Goal: Task Accomplishment & Management: Manage account settings

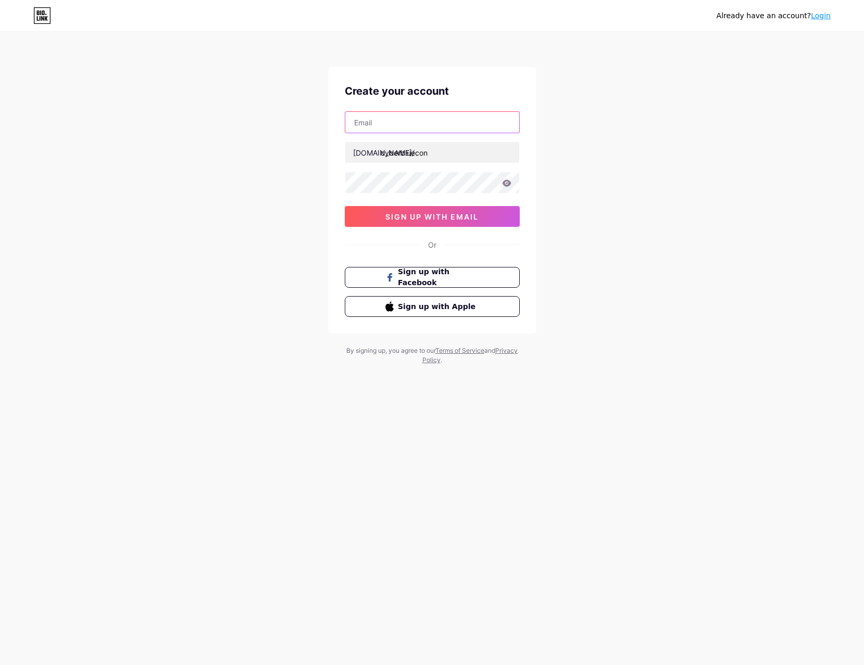
click at [437, 119] on input "text" at bounding box center [432, 122] width 174 height 21
type input "[PERSON_NAME][EMAIL_ADDRESS][DOMAIN_NAME]"
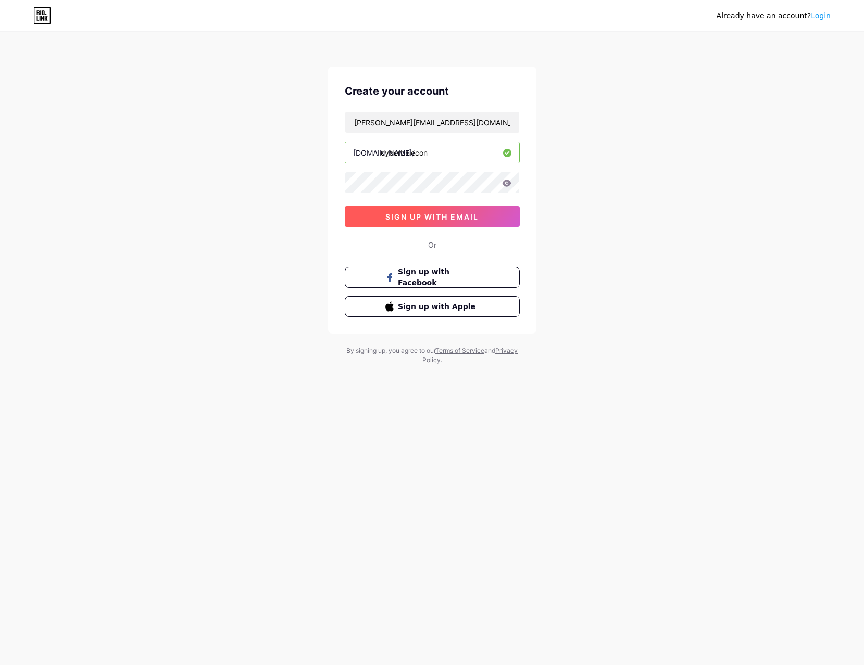
click at [404, 215] on span "sign up with email" at bounding box center [431, 216] width 93 height 9
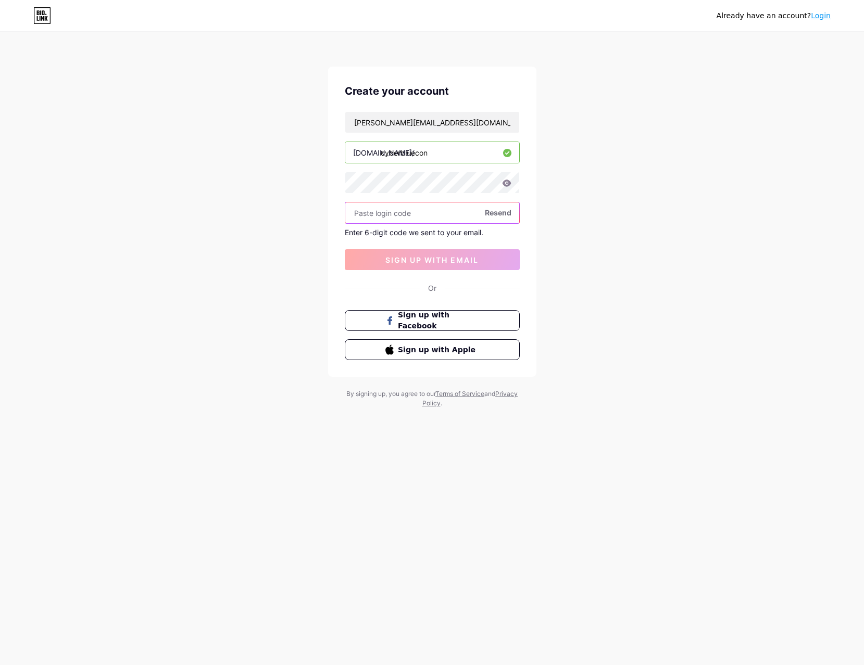
paste input "129880"
type input "129880"
click at [439, 261] on span "sign up with email" at bounding box center [431, 260] width 93 height 9
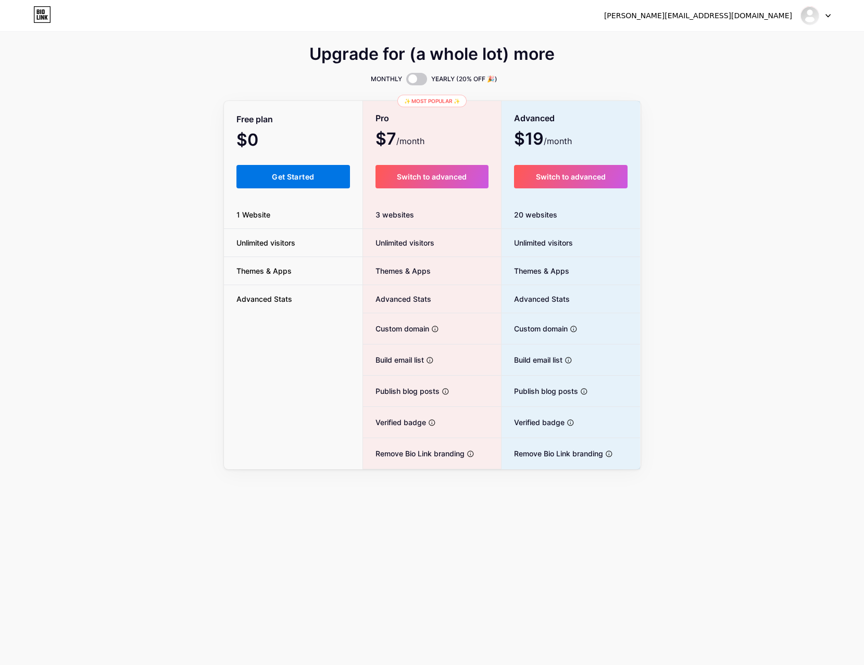
click at [306, 172] on span "Get Started" at bounding box center [293, 176] width 42 height 9
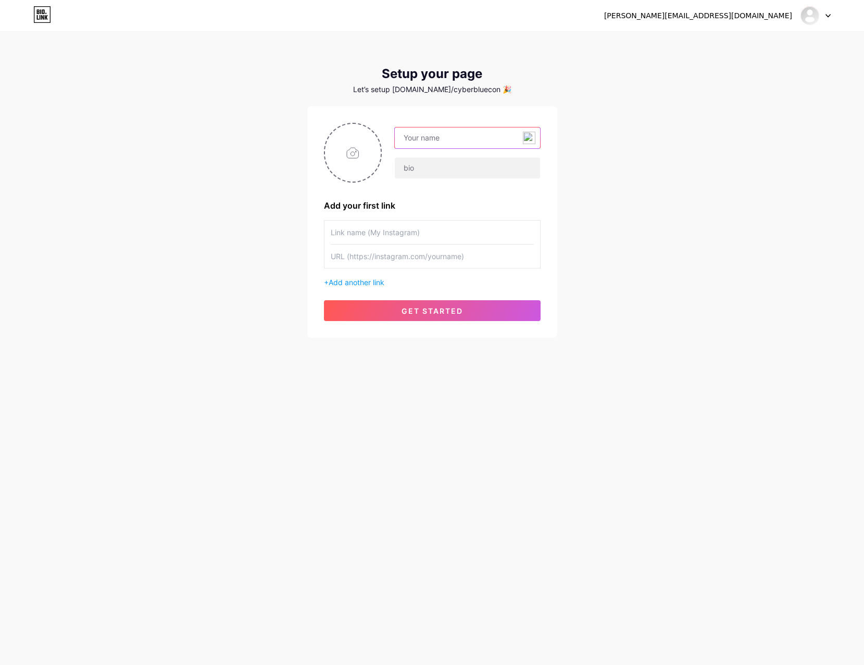
click at [468, 143] on input "text" at bounding box center [467, 138] width 145 height 21
click at [661, 170] on div "[PERSON_NAME][EMAIL_ADDRESS][DOMAIN_NAME] Dashboard Logout Setup your page Let’…" at bounding box center [432, 185] width 864 height 371
click at [480, 139] on input "text" at bounding box center [467, 138] width 145 height 21
type input "Cyber BlueCon"
click at [672, 194] on div "[PERSON_NAME][EMAIL_ADDRESS][DOMAIN_NAME] Dashboard Logout Setup your page Let’…" at bounding box center [432, 185] width 864 height 371
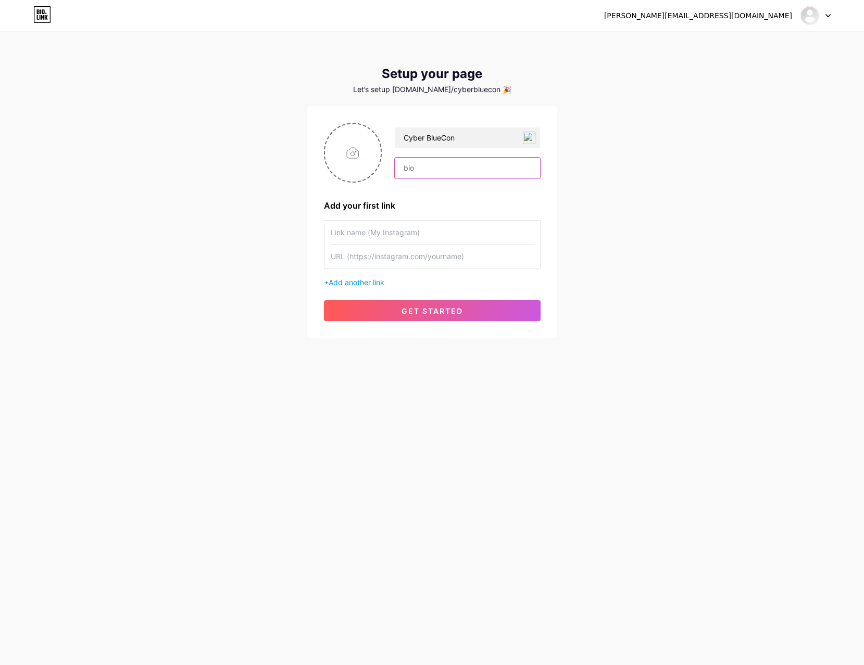
click at [438, 172] on input "text" at bounding box center [467, 168] width 145 height 21
click at [702, 201] on div "[PERSON_NAME][EMAIL_ADDRESS][DOMAIN_NAME] Dashboard Logout Setup your page Let’…" at bounding box center [432, 185] width 864 height 371
click at [479, 177] on input "text" at bounding box center [467, 168] width 145 height 21
type input "Connect with us! #BlueCrew"
click at [471, 197] on div "Cyber BlueCon Connect with us! #BlueCrew Add your first link + Add another link…" at bounding box center [432, 222] width 217 height 198
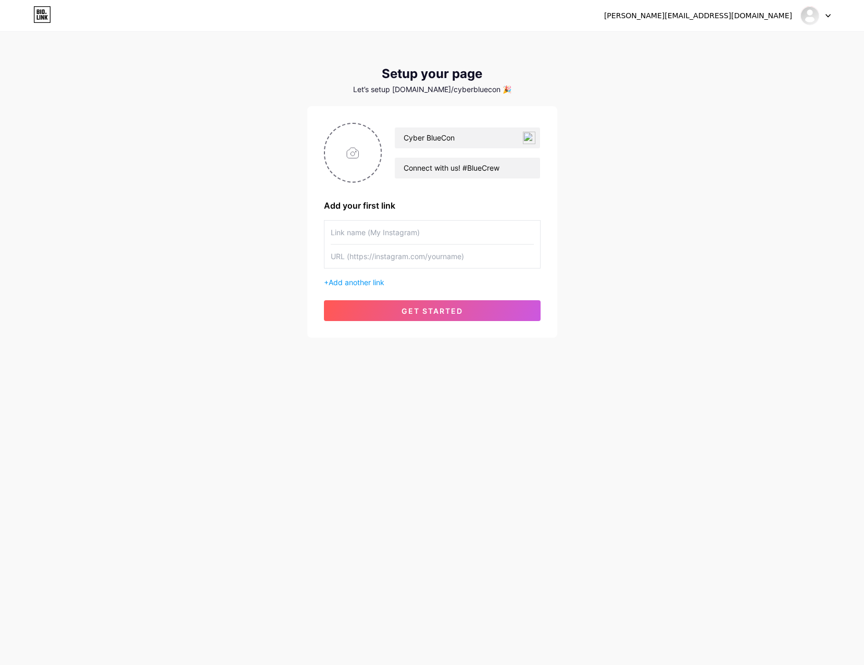
click at [386, 232] on input "text" at bounding box center [432, 232] width 203 height 23
type input "Cyber BlueCon LinkedIn"
click at [411, 257] on input "text" at bounding box center [432, 256] width 203 height 23
paste input "[URL][DOMAIN_NAME]"
type input "[URL][DOMAIN_NAME]"
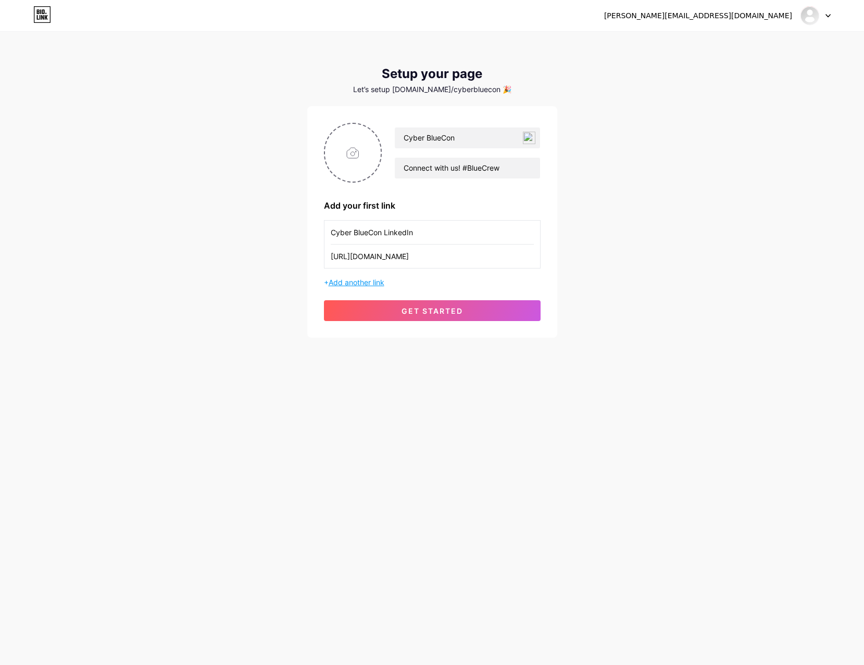
click at [373, 286] on span "Add another link" at bounding box center [357, 282] width 56 height 9
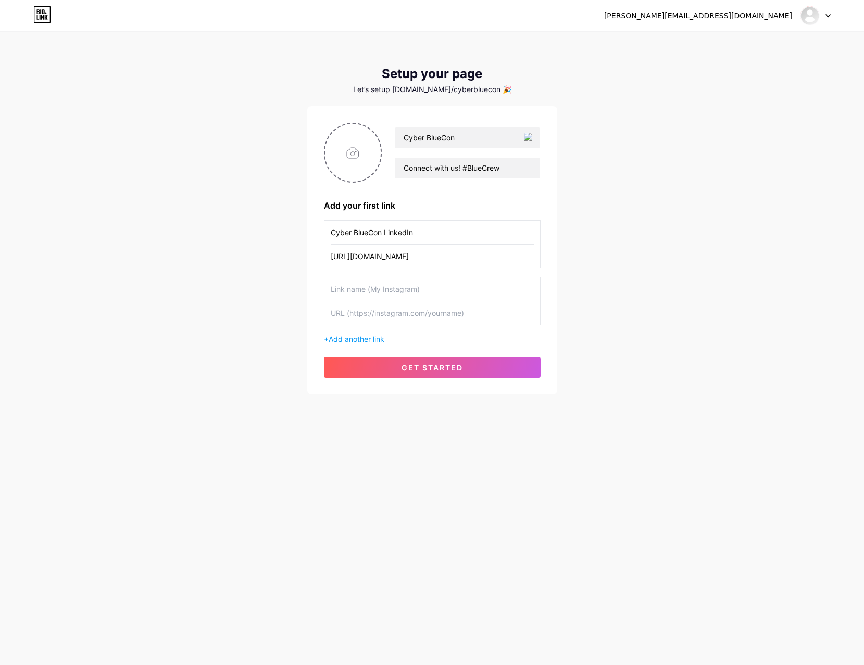
click at [380, 295] on input "text" at bounding box center [432, 289] width 203 height 23
type input "CyLynk LinkedIn"
click at [416, 309] on input "text" at bounding box center [432, 312] width 203 height 23
paste input "[URL][DOMAIN_NAME]"
type input "[URL][DOMAIN_NAME]"
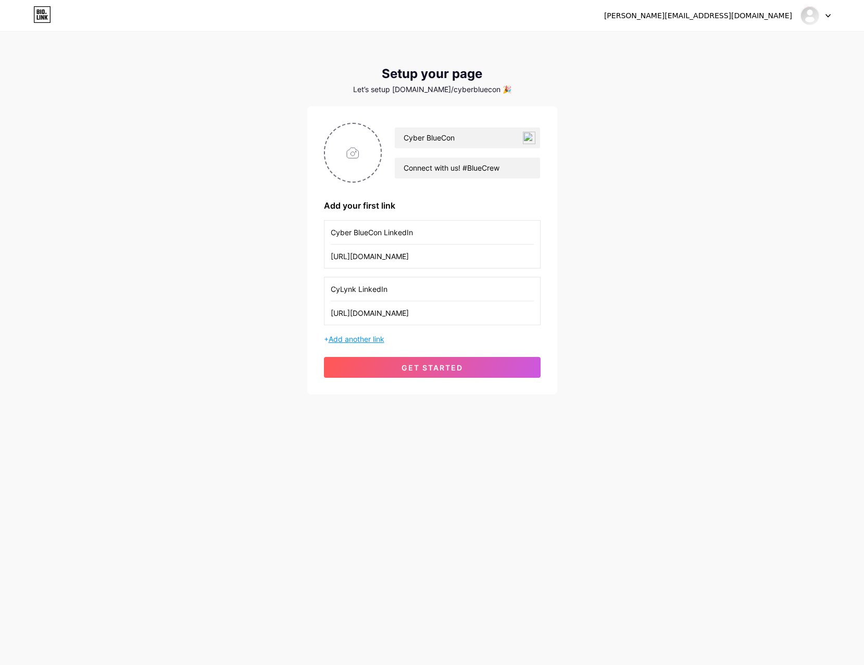
click at [373, 338] on span "Add another link" at bounding box center [357, 339] width 56 height 9
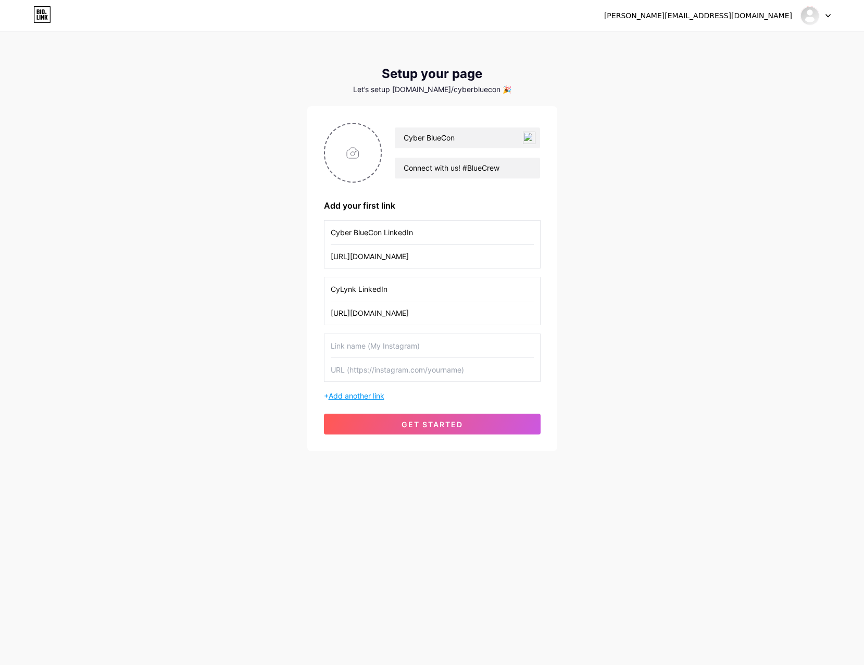
click at [373, 338] on input "text" at bounding box center [432, 345] width 203 height 23
type input "CyLynk Expression of Interest"
click at [435, 371] on input "text" at bounding box center [432, 369] width 203 height 23
paste input "[URL][DOMAIN_NAME]"
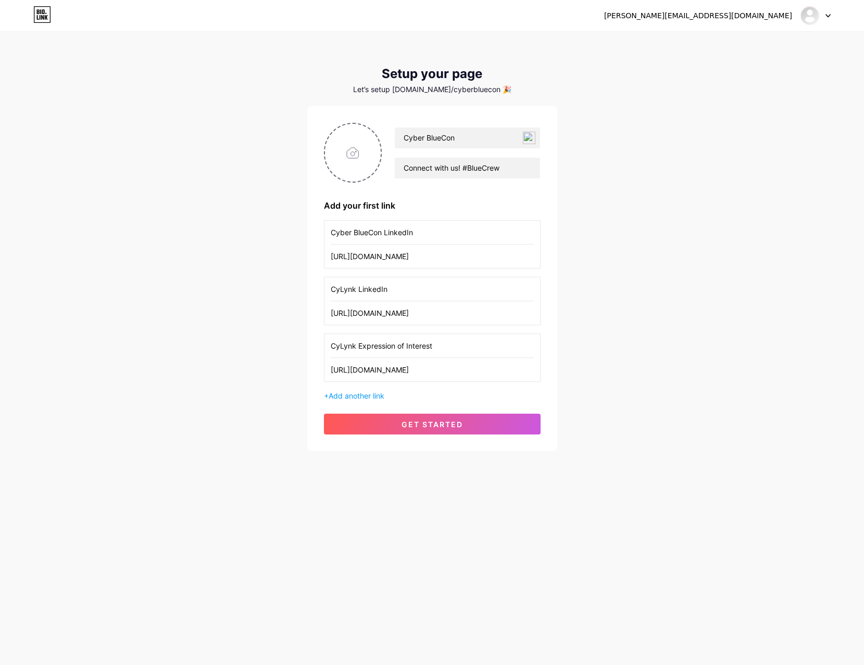
type input "[URL][DOMAIN_NAME]"
click at [638, 386] on div "[PERSON_NAME][EMAIL_ADDRESS][DOMAIN_NAME] Dashboard Logout Setup your page Let’…" at bounding box center [432, 242] width 864 height 485
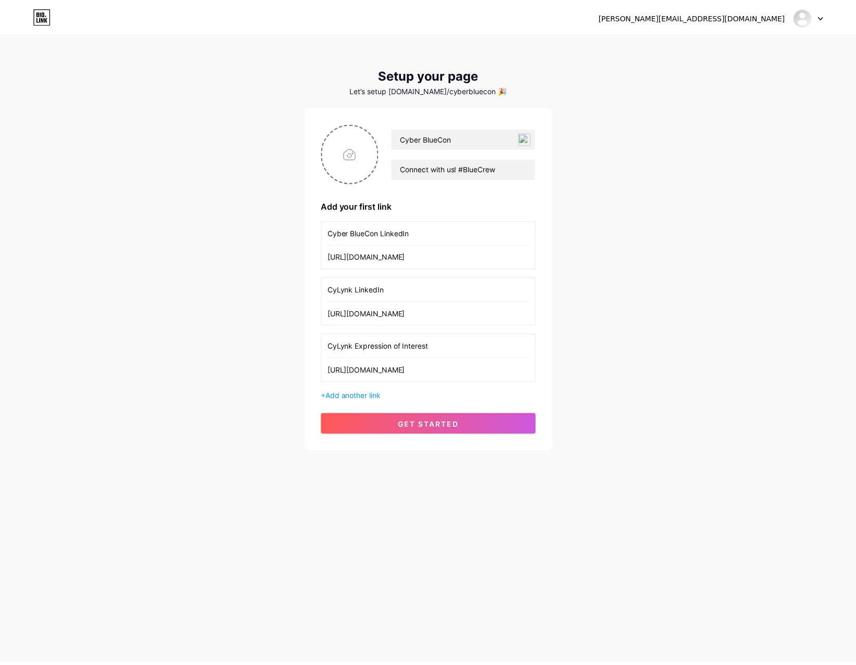
scroll to position [0, 0]
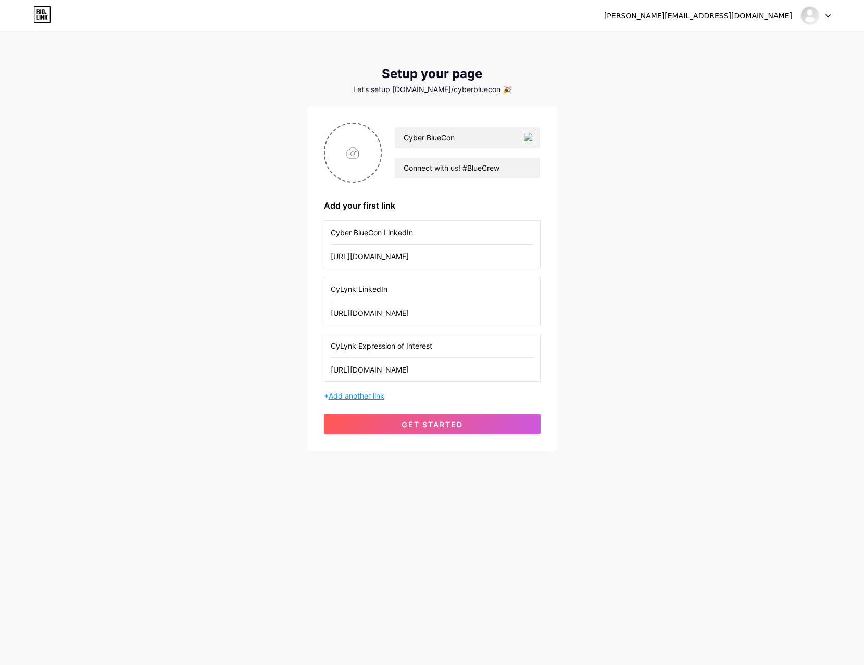
click at [383, 393] on span "Add another link" at bounding box center [357, 396] width 56 height 9
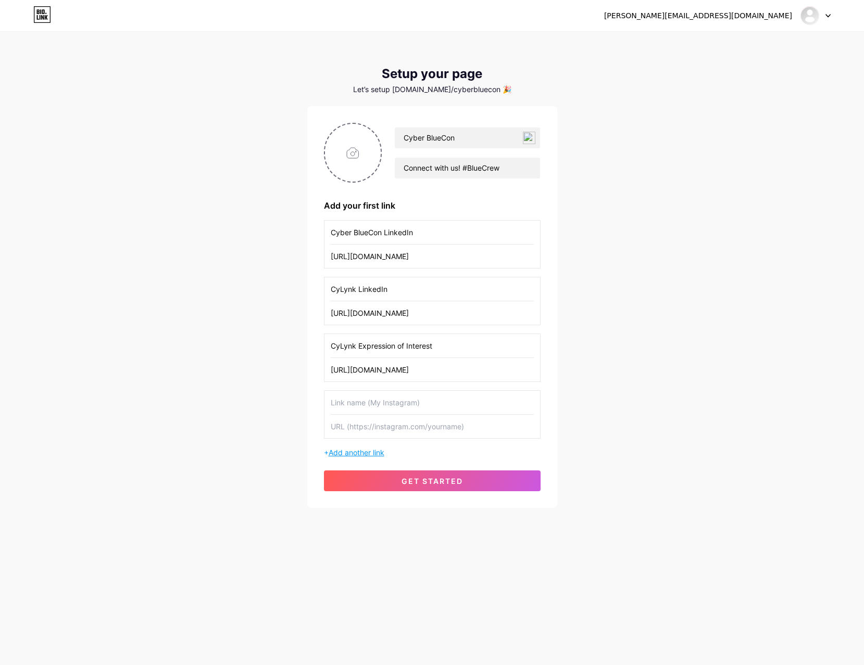
click at [383, 393] on input "text" at bounding box center [432, 402] width 203 height 23
type input "Cydarm Technologies LinkedIn"
click at [490, 433] on input "text" at bounding box center [432, 426] width 203 height 23
click at [368, 453] on span "Add another link" at bounding box center [357, 452] width 56 height 9
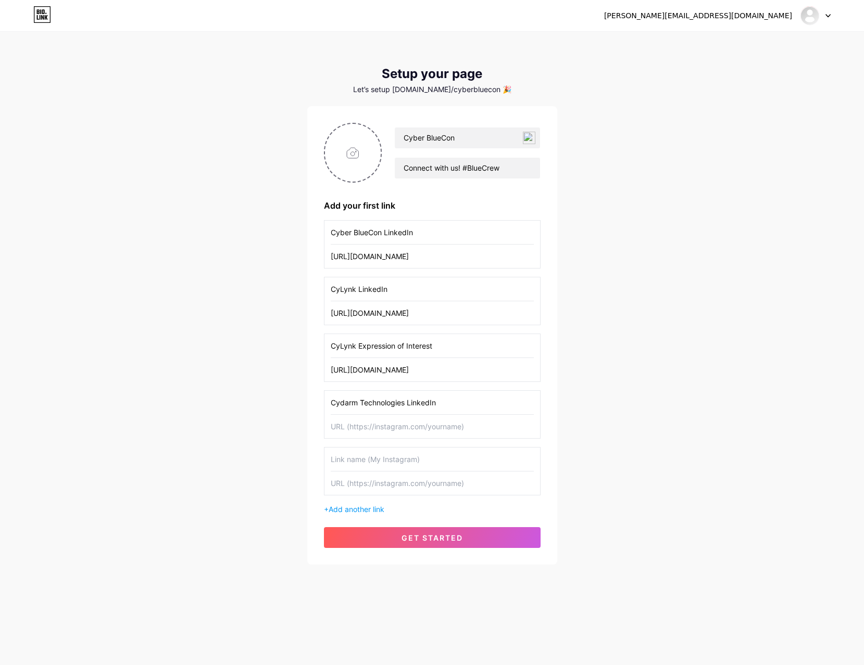
click at [368, 452] on input "text" at bounding box center [432, 459] width 203 height 23
type input "Sekuro LinkedIn"
click at [419, 427] on input "text" at bounding box center [432, 426] width 203 height 23
paste input "[URL][DOMAIN_NAME]"
type input "[URL][DOMAIN_NAME]"
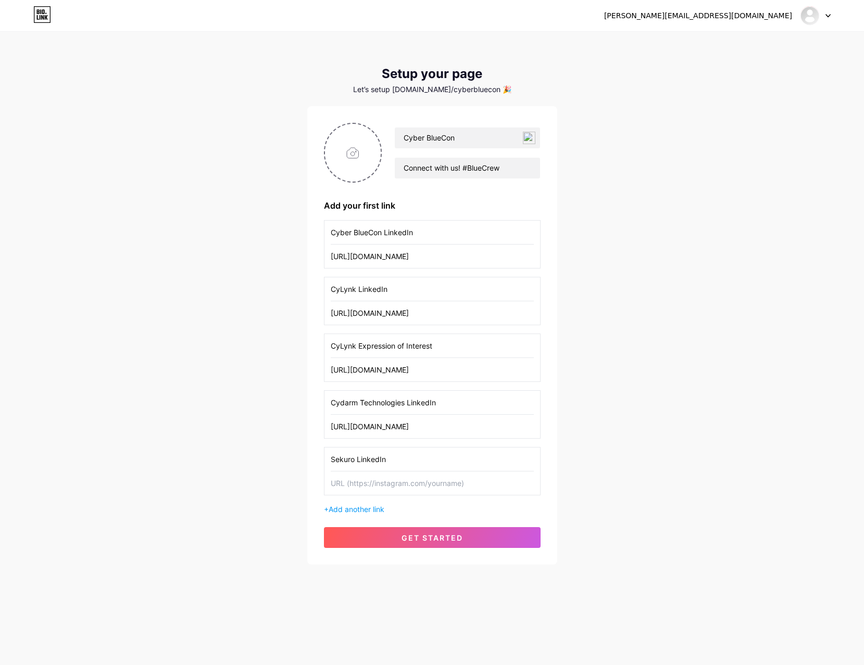
click at [430, 476] on input "text" at bounding box center [432, 483] width 203 height 23
paste input "[URL][DOMAIN_NAME]"
type input "[URL][DOMAIN_NAME]"
click at [674, 450] on div "[PERSON_NAME][EMAIL_ADDRESS][DOMAIN_NAME] Dashboard Logout Setup your page Let’…" at bounding box center [432, 299] width 864 height 598
click at [418, 535] on span "get started" at bounding box center [431, 538] width 61 height 9
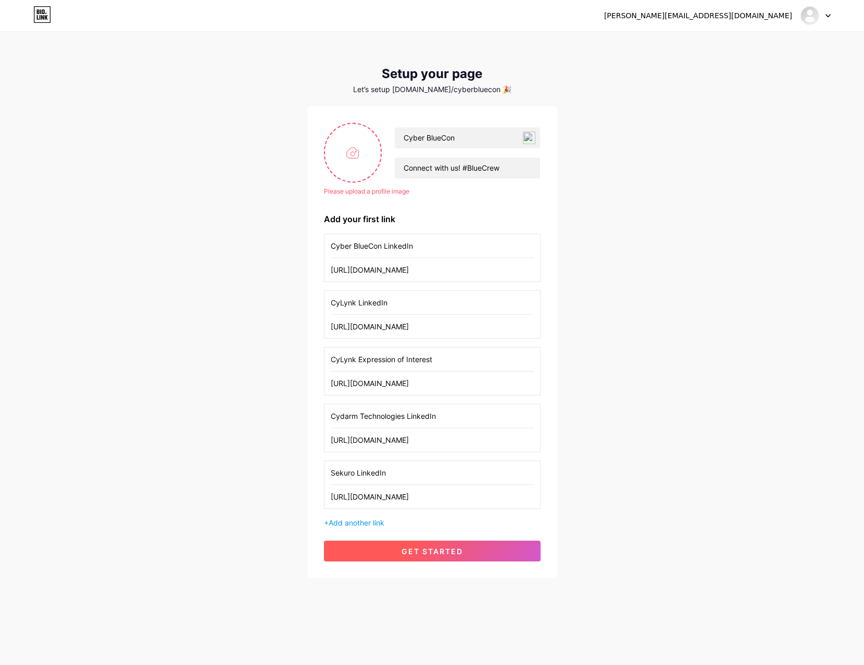
click at [418, 557] on button "get started" at bounding box center [432, 551] width 217 height 21
click at [353, 169] on input "file" at bounding box center [353, 153] width 56 height 58
type input "C:\fakepath\ChatGPT Image [DATE], 11_20_31 AM.png"
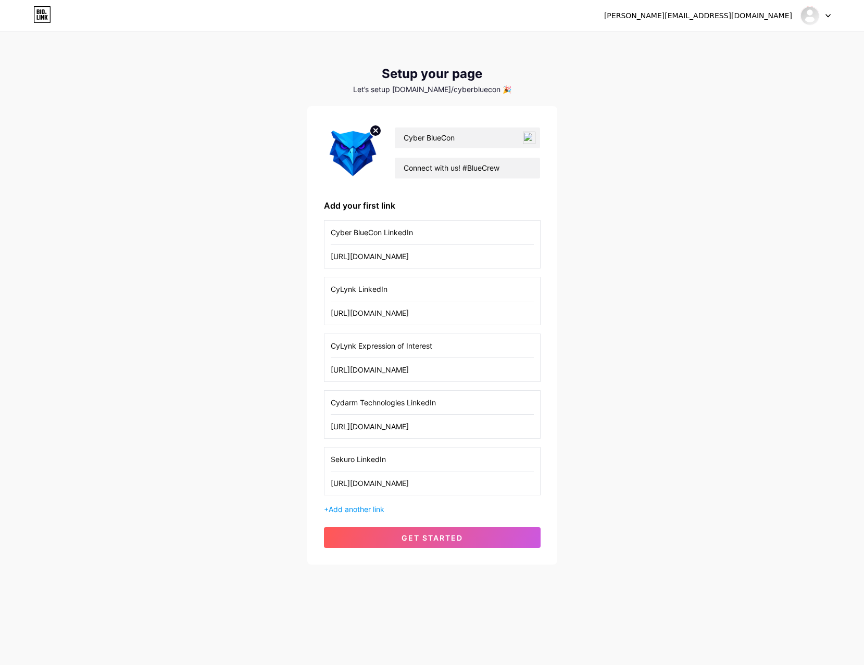
click at [616, 217] on div "[PERSON_NAME][EMAIL_ADDRESS][DOMAIN_NAME] Dashboard Logout Setup your page Let’…" at bounding box center [432, 299] width 864 height 598
click at [440, 534] on span "get started" at bounding box center [431, 538] width 61 height 9
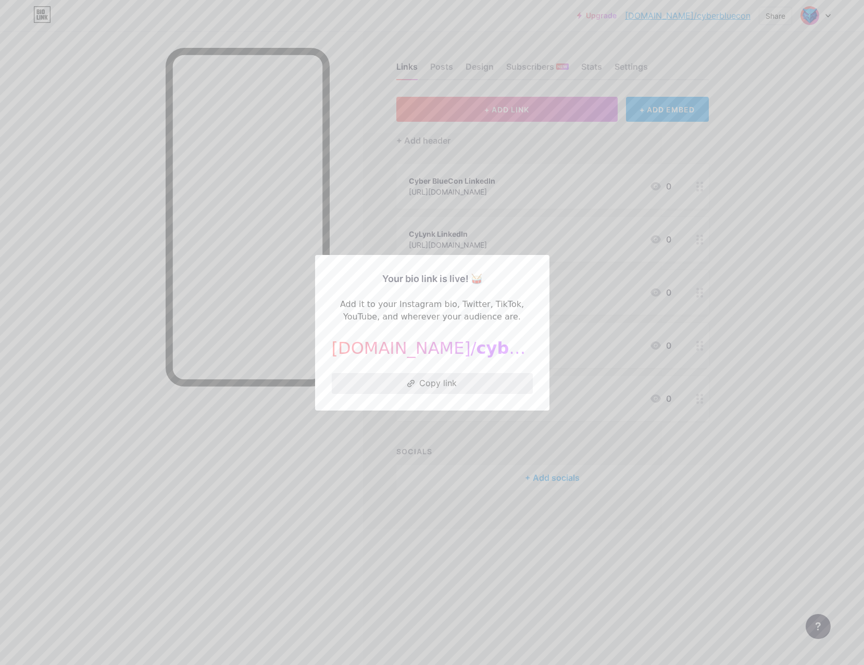
click at [441, 391] on button "Copy link" at bounding box center [432, 383] width 201 height 21
click at [770, 412] on div at bounding box center [432, 332] width 864 height 665
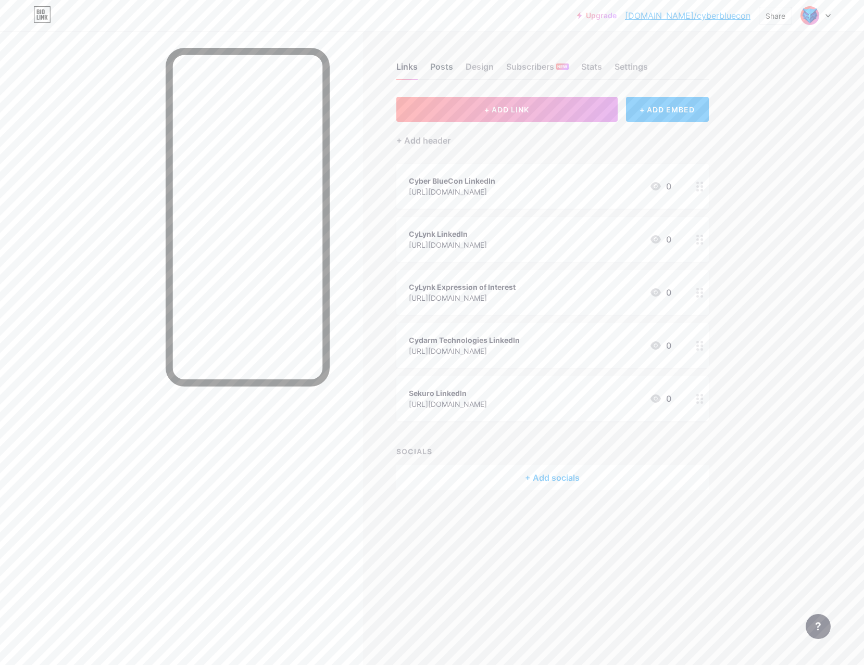
click at [435, 72] on div "Posts" at bounding box center [441, 69] width 23 height 19
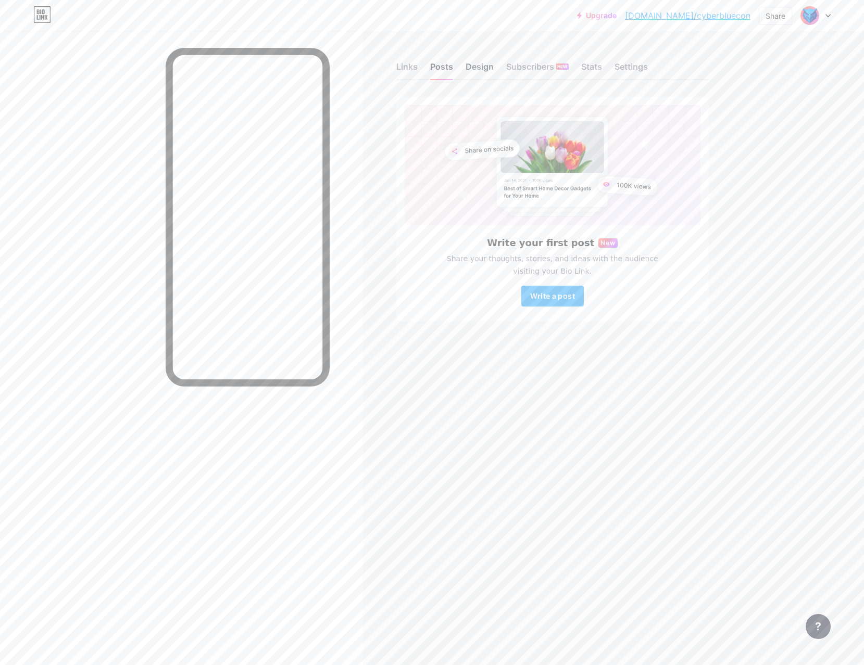
click at [473, 67] on div "Design" at bounding box center [480, 69] width 28 height 19
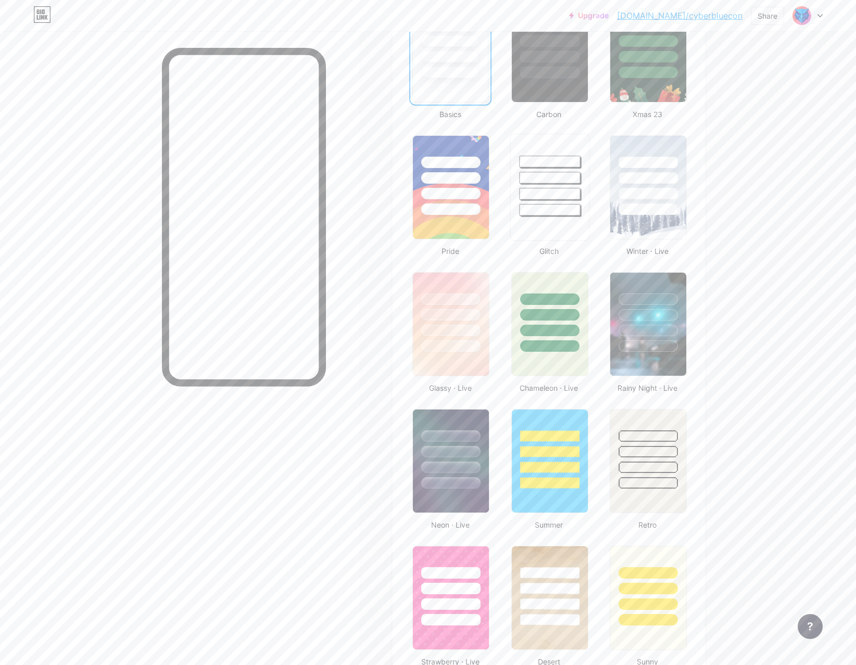
scroll to position [364, 0]
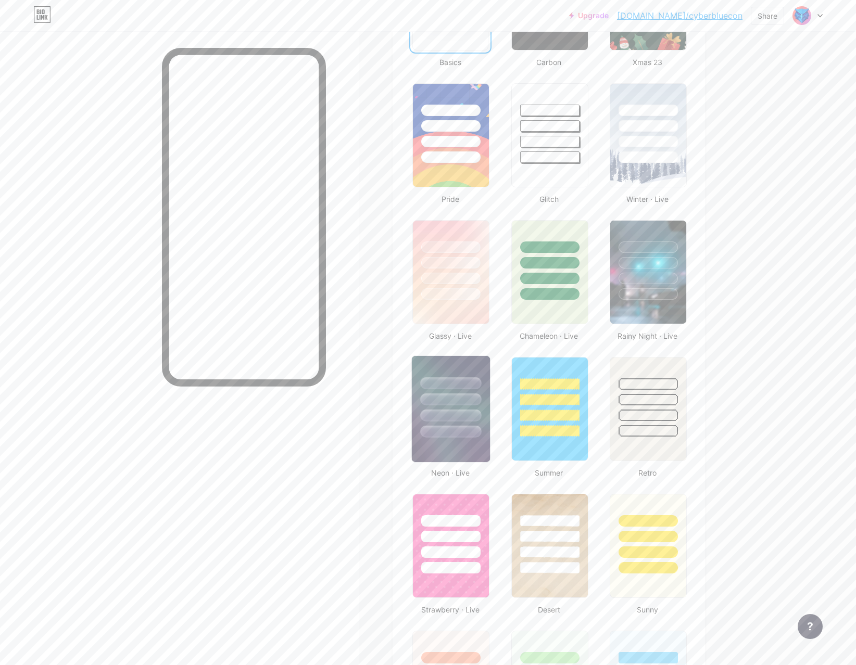
click at [449, 405] on div at bounding box center [451, 400] width 61 height 12
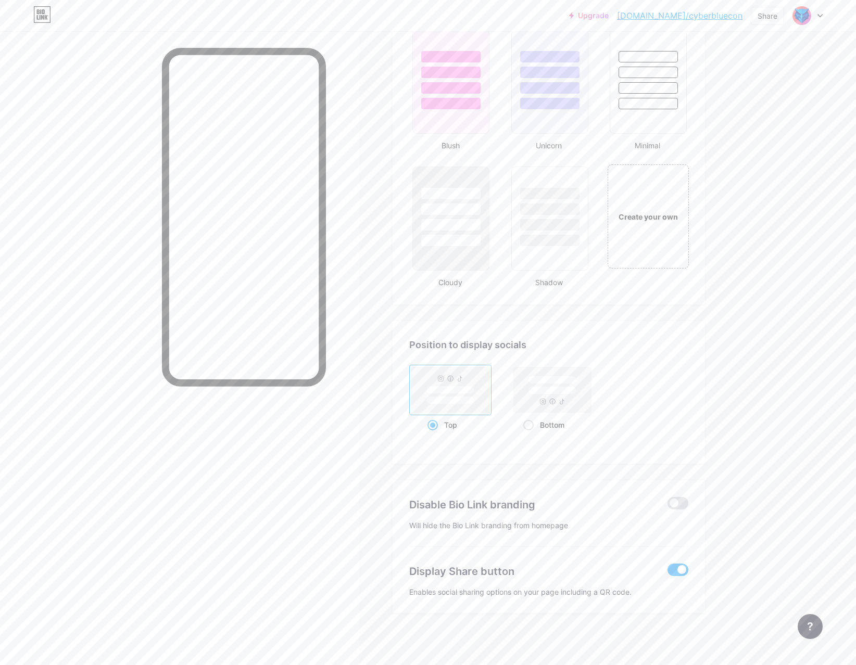
scroll to position [1103, 0]
click at [684, 500] on span at bounding box center [678, 503] width 21 height 12
click at [668, 506] on input "checkbox" at bounding box center [668, 506] width 0 height 0
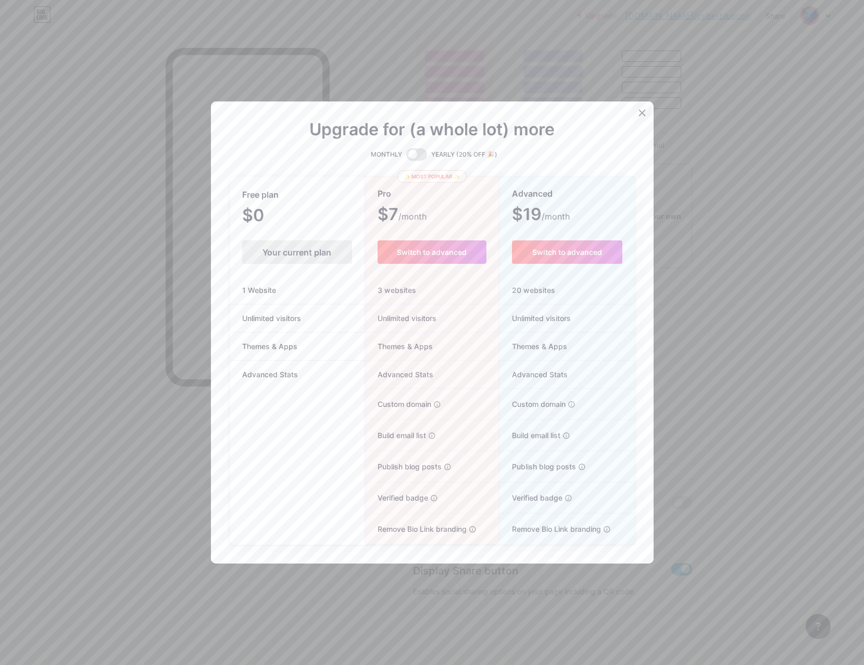
click at [638, 112] on icon at bounding box center [642, 113] width 8 height 8
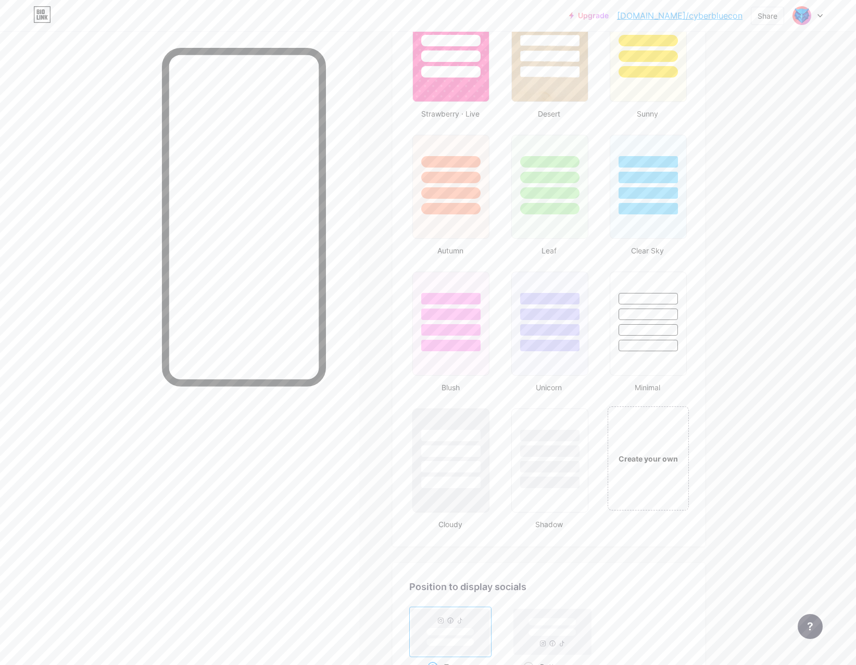
scroll to position [843, 0]
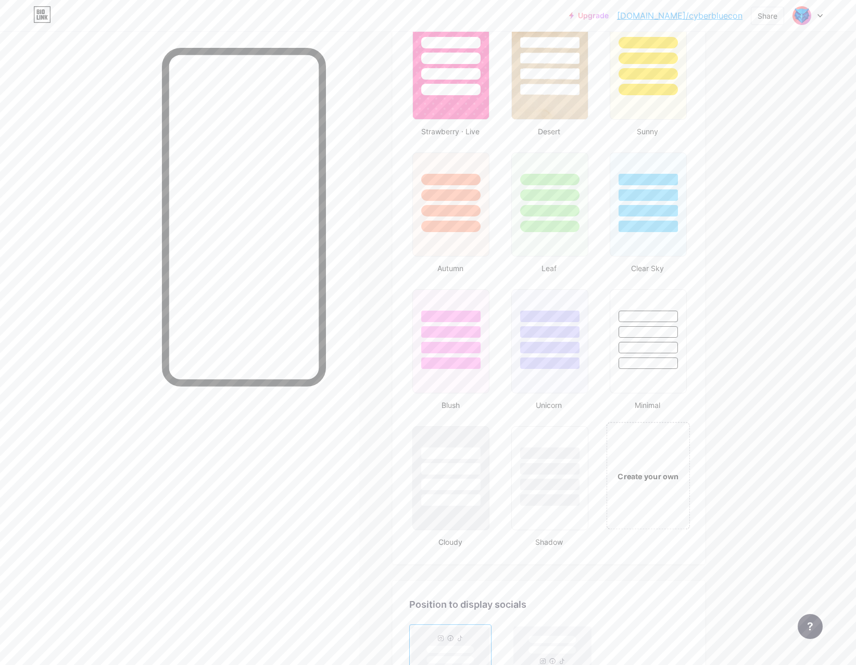
click at [661, 475] on div "Create your own" at bounding box center [648, 476] width 78 height 11
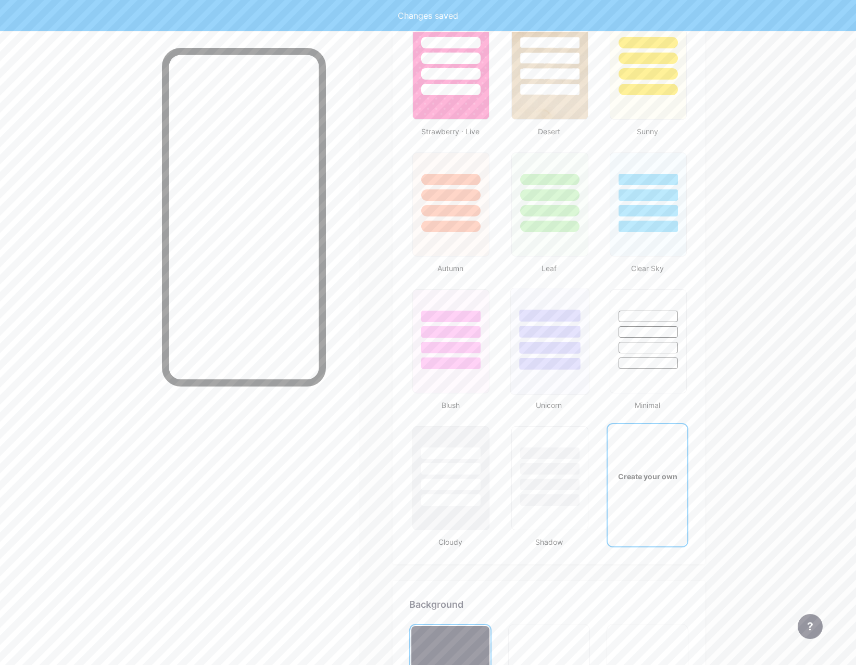
type input "#ffffff"
type input "#000000"
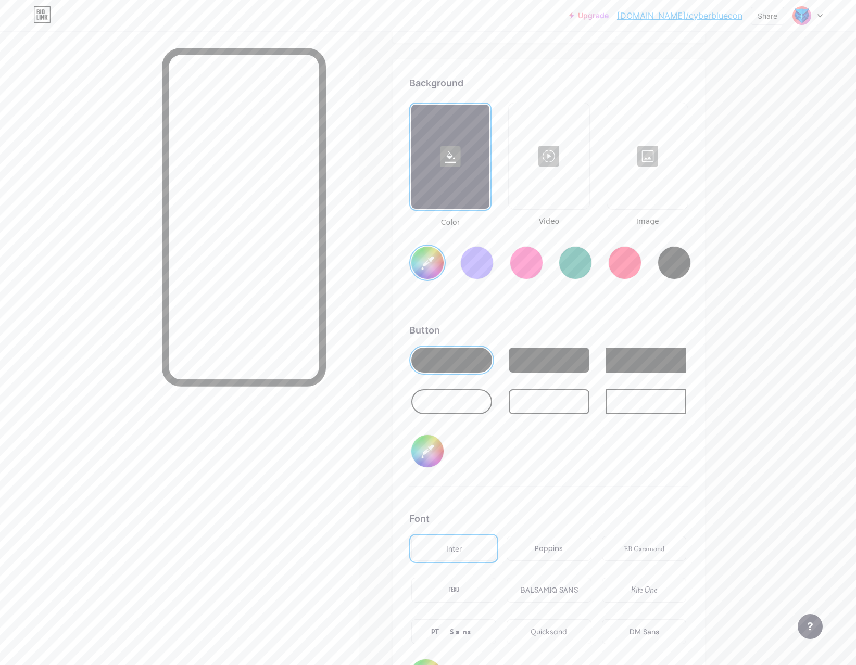
scroll to position [1382, 0]
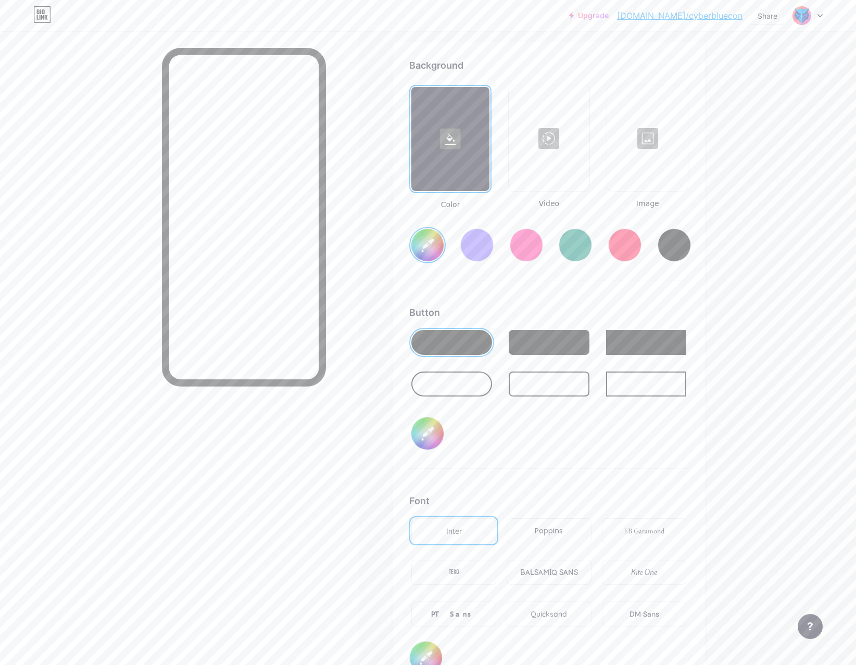
click at [452, 140] on icon at bounding box center [450, 139] width 10 height 12
click at [654, 158] on div at bounding box center [647, 138] width 79 height 104
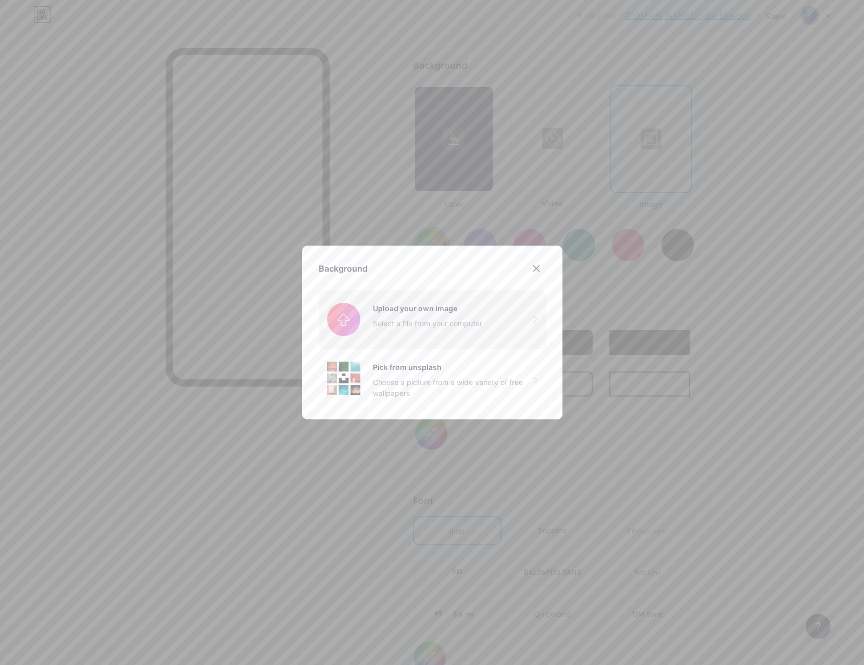
click at [388, 309] on input "file" at bounding box center [432, 320] width 227 height 58
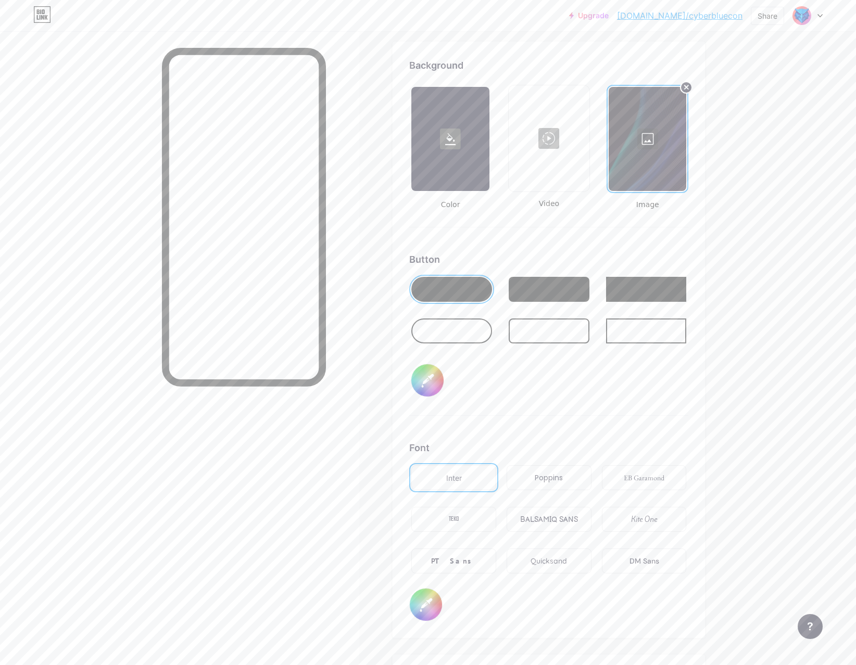
click at [465, 338] on div at bounding box center [451, 331] width 81 height 25
click at [429, 380] on input "#000000" at bounding box center [427, 380] width 32 height 32
click at [596, 373] on div "Button #000000" at bounding box center [548, 335] width 279 height 164
click at [427, 384] on input "#000000" at bounding box center [427, 380] width 32 height 32
click at [637, 388] on div "Button #36bbe7" at bounding box center [548, 335] width 279 height 164
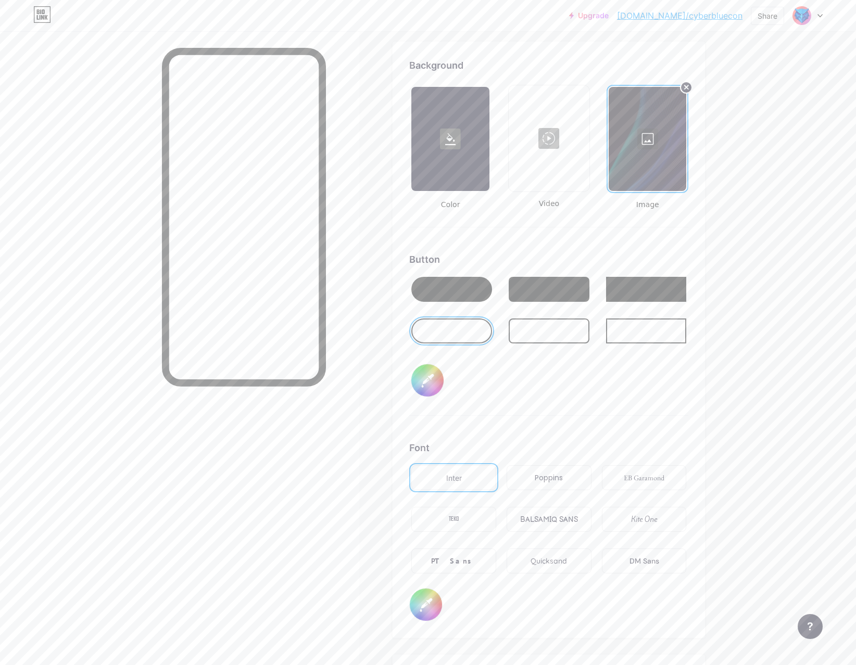
click at [434, 380] on input "#36bbe7" at bounding box center [427, 380] width 32 height 32
click at [433, 379] on input "#000003" at bounding box center [427, 380] width 32 height 32
type input "#38e2ff"
click at [703, 388] on div "Background Color Video Image Button #38e2ff Font Inter Poppins EB Garamond TEKO…" at bounding box center [549, 340] width 312 height 597
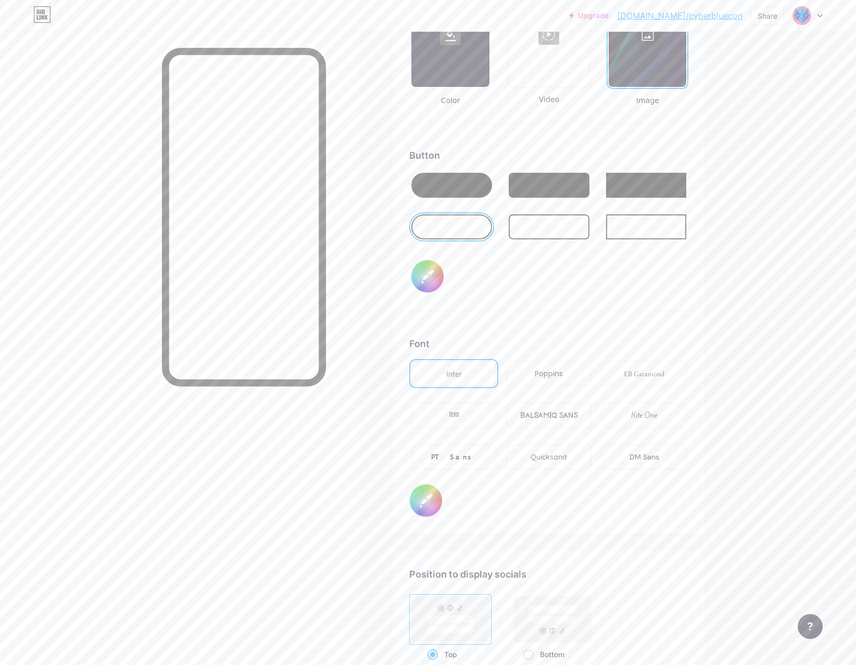
scroll to position [1591, 0]
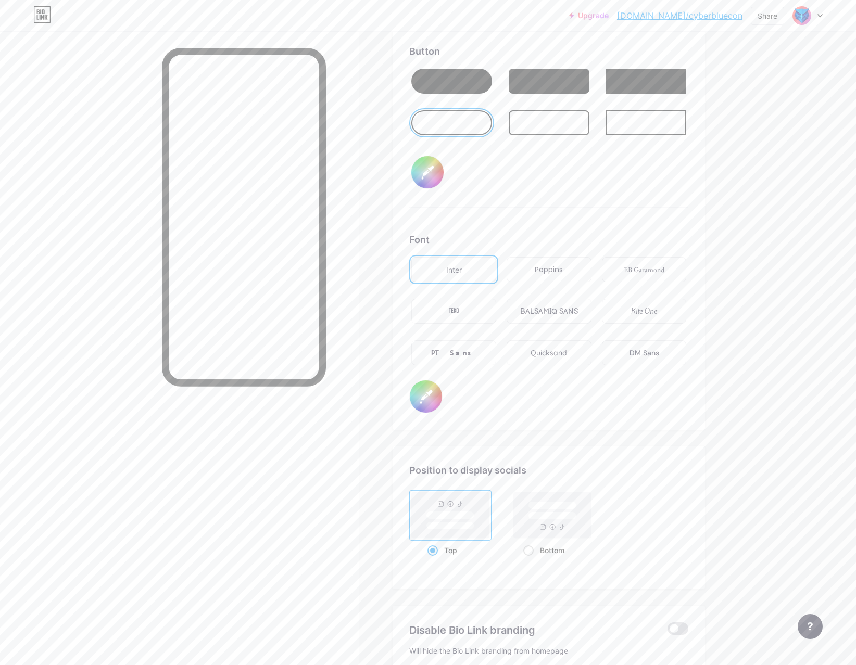
click at [424, 389] on input "#000000" at bounding box center [426, 397] width 32 height 32
click at [544, 528] on rect at bounding box center [552, 516] width 78 height 46
click at [530, 560] on input "Bottom" at bounding box center [526, 563] width 7 height 7
radio input "true"
click at [425, 391] on input "#000000" at bounding box center [426, 397] width 32 height 32
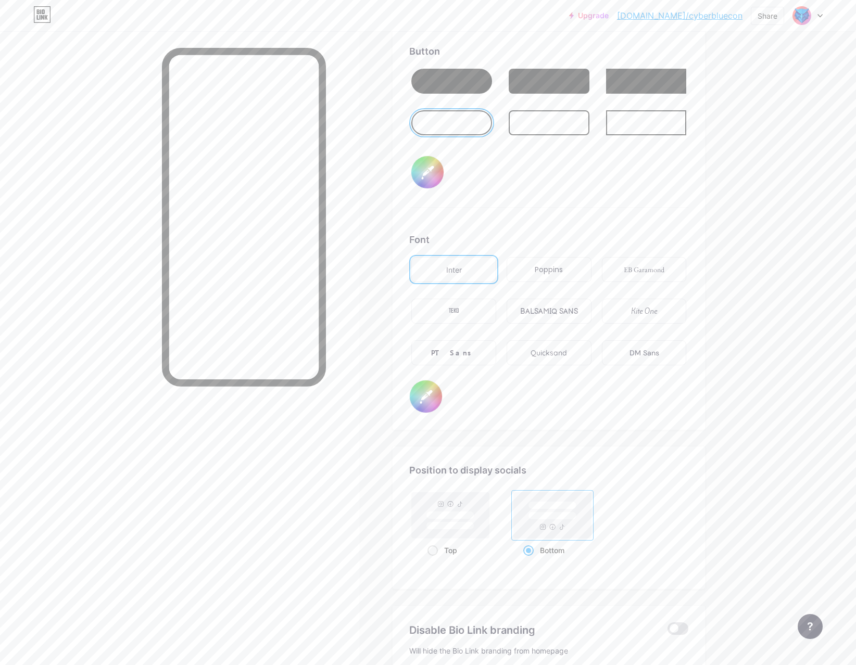
type input "#ffffff"
click at [638, 391] on div "Font Inter Poppins EB Garamond TEKO BALSAMIQ SANS Kite One PT Sans Quicksand DM…" at bounding box center [548, 323] width 279 height 181
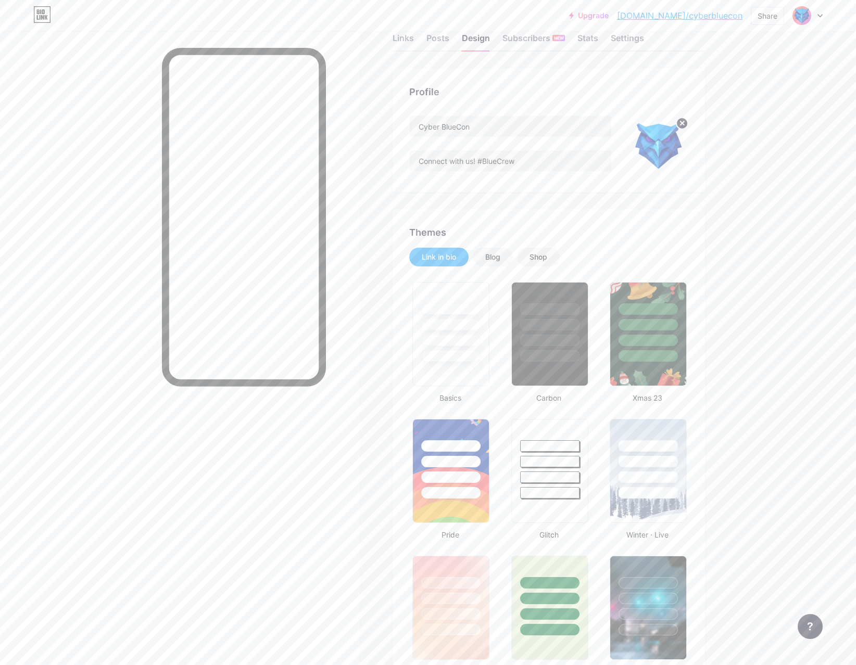
scroll to position [0, 0]
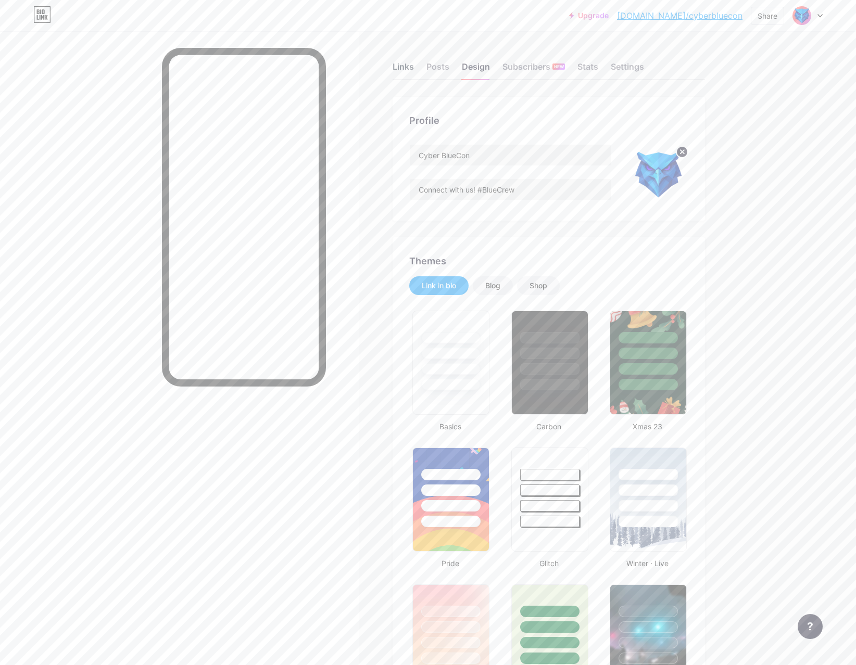
click at [409, 70] on div "Links" at bounding box center [403, 69] width 21 height 19
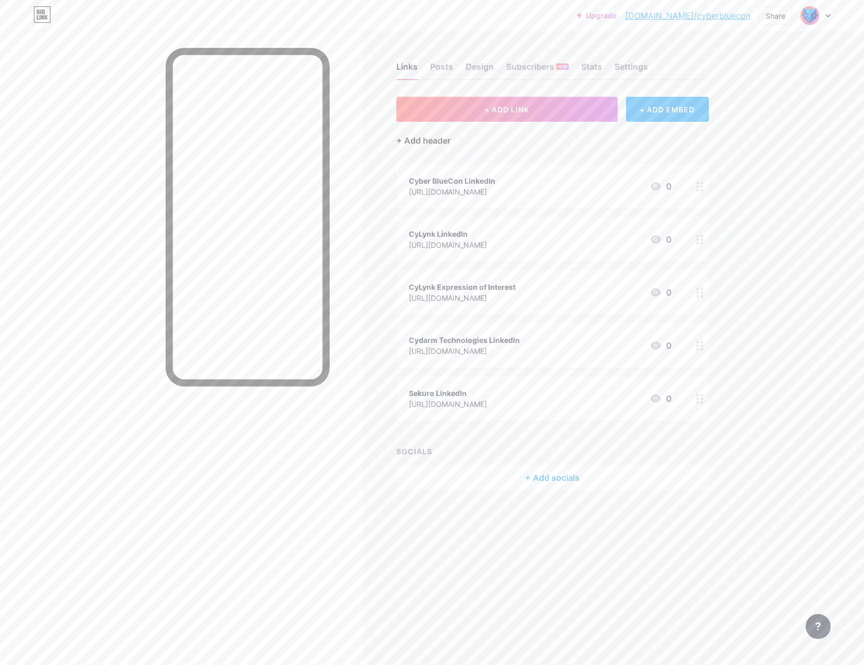
click at [424, 137] on div "+ Add header" at bounding box center [423, 140] width 54 height 12
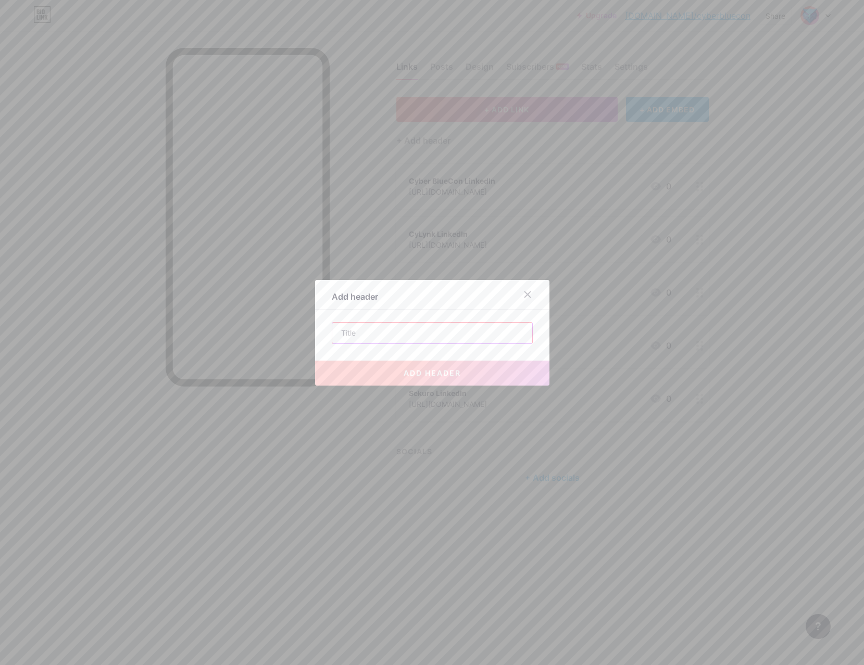
click at [435, 337] on input "text" at bounding box center [432, 333] width 200 height 21
click at [531, 292] on div at bounding box center [527, 294] width 19 height 19
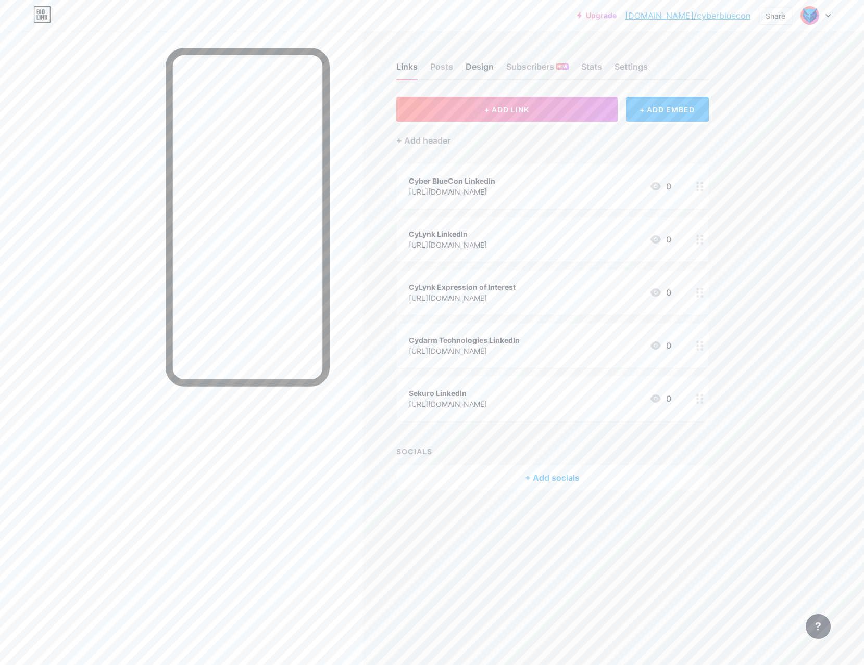
click at [483, 68] on div "Design" at bounding box center [480, 69] width 28 height 19
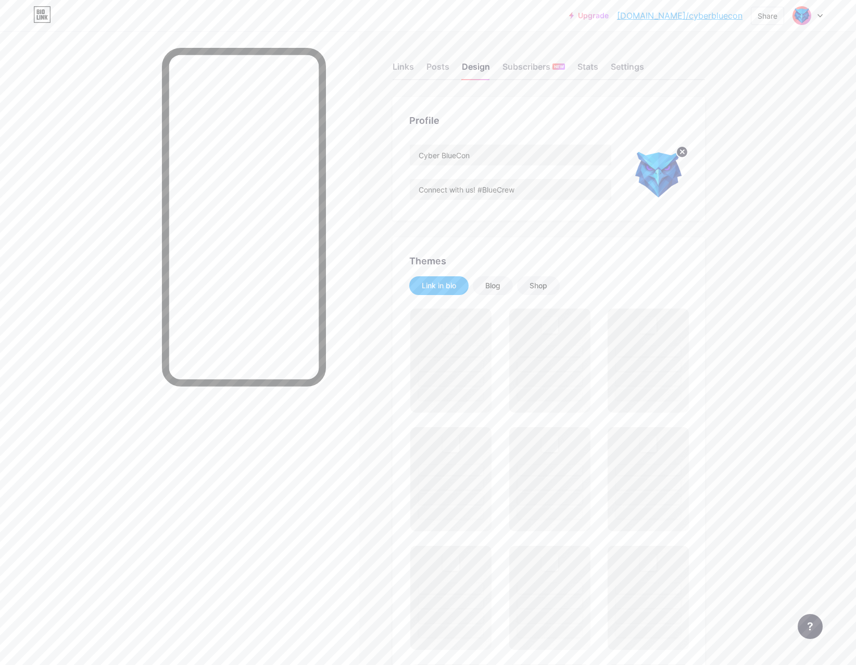
click at [684, 154] on icon at bounding box center [683, 152] width 4 height 4
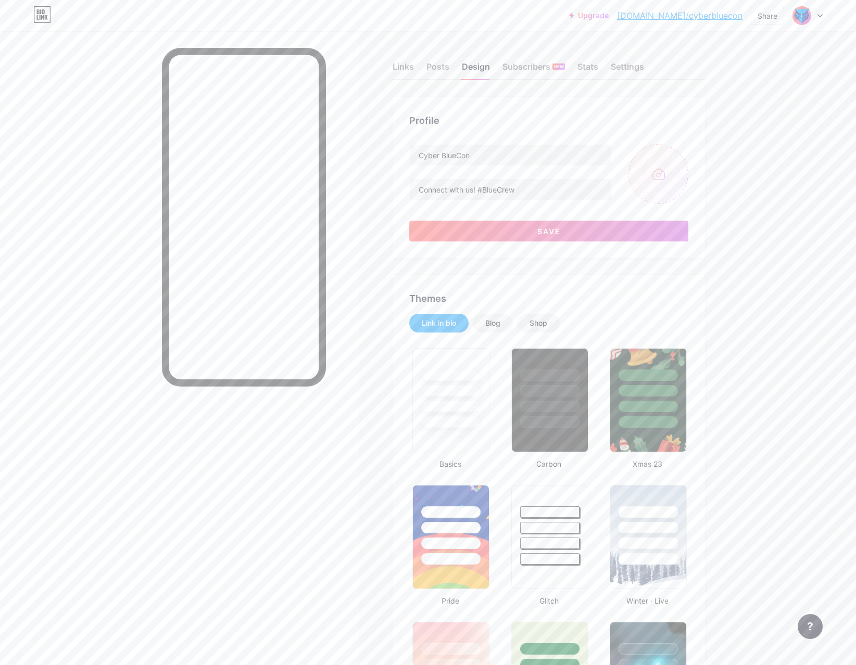
type input "#000000"
click at [667, 175] on input "file" at bounding box center [658, 174] width 60 height 60
type input "C:\fakepath\GW-Generated-Image-6_18_2025__4_41_21_AM.png"
click at [688, 152] on circle at bounding box center [681, 151] width 11 height 11
click at [662, 172] on input "file" at bounding box center [658, 174] width 60 height 60
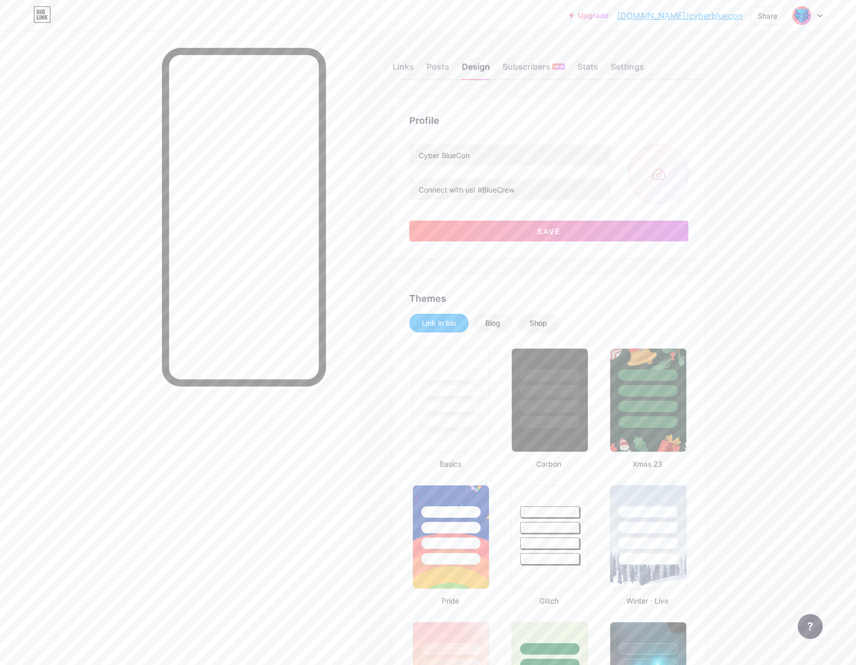
type input "C:\fakepath\BlueCon Logo Design.png"
click at [581, 231] on button "Save" at bounding box center [548, 231] width 279 height 21
type input "#000000"
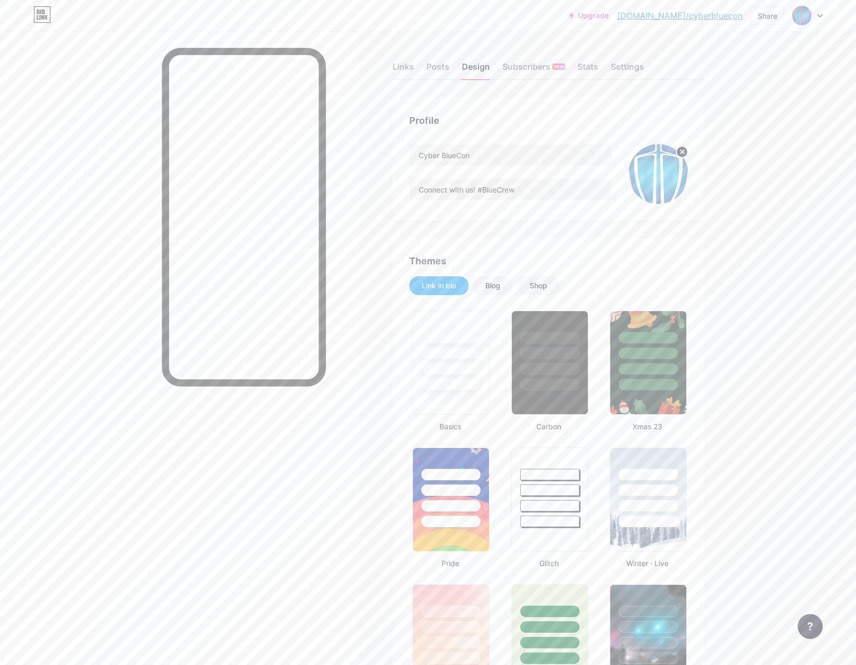
click at [684, 153] on icon at bounding box center [683, 152] width 4 height 4
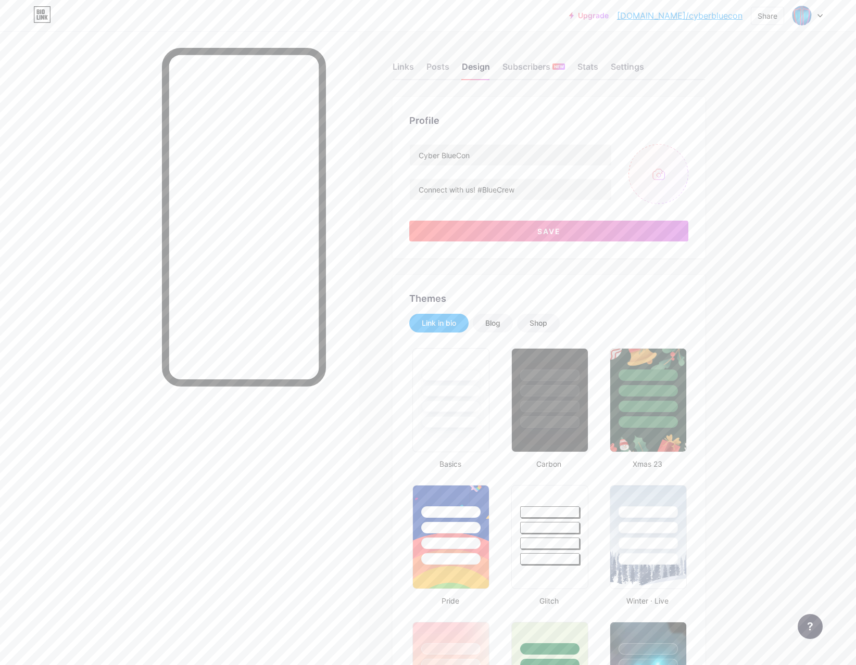
click at [659, 180] on input "file" at bounding box center [658, 174] width 60 height 60
type input "C:\fakepath\BlueCon Logo Design.png"
